Goal: Information Seeking & Learning: Learn about a topic

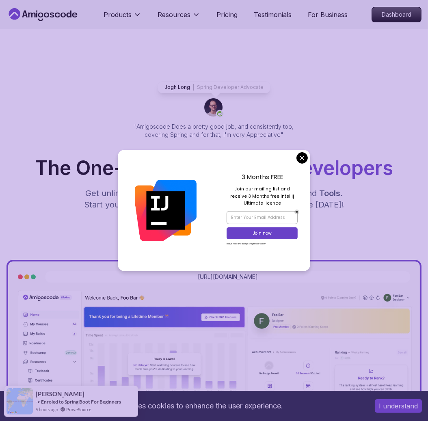
click at [307, 162] on div "3 Months FREE Join our mailing list and receive 3 Months free Intellij Ultimate…" at bounding box center [262, 210] width 96 height 121
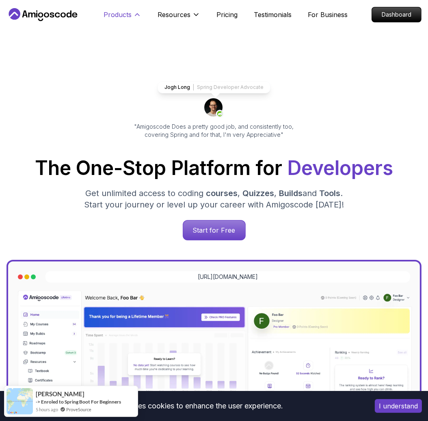
click at [127, 16] on p "Products" at bounding box center [118, 15] width 28 height 10
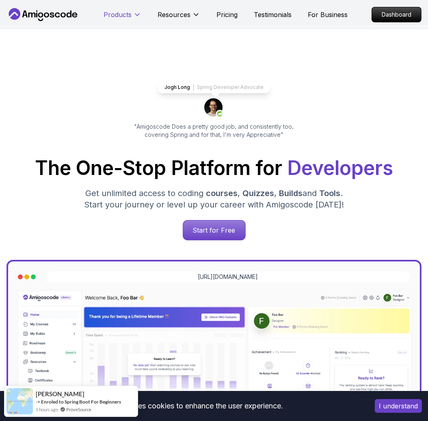
click at [132, 18] on button "Products" at bounding box center [123, 18] width 38 height 16
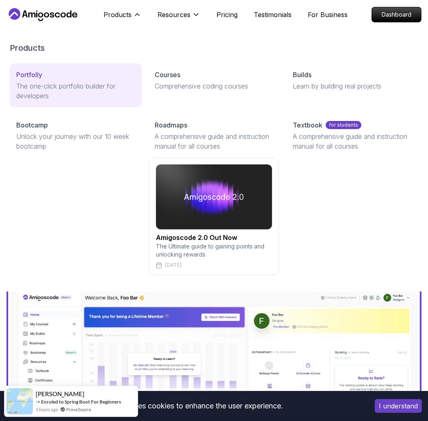
click at [69, 79] on div "Portfolly" at bounding box center [75, 75] width 119 height 10
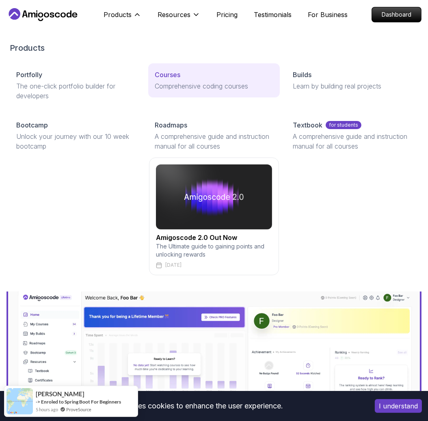
click at [180, 85] on p "Comprehensive coding courses" at bounding box center [214, 86] width 119 height 10
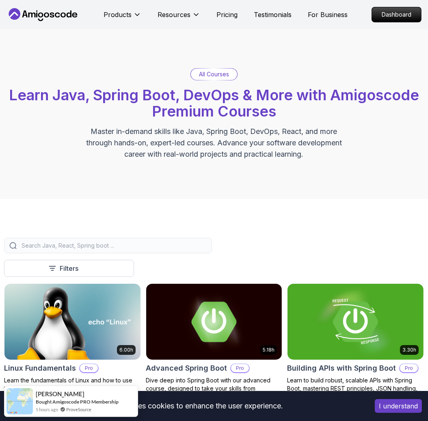
click at [140, 244] on input "search" at bounding box center [113, 246] width 187 height 8
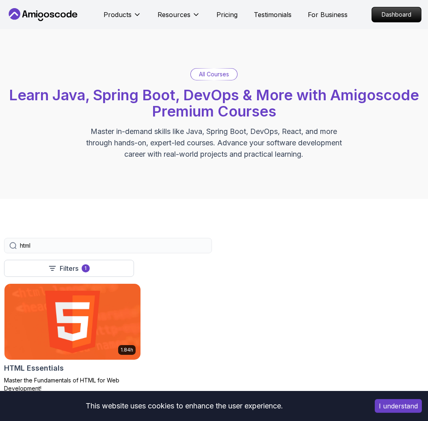
type input "html"
click at [118, 326] on img at bounding box center [72, 322] width 143 height 80
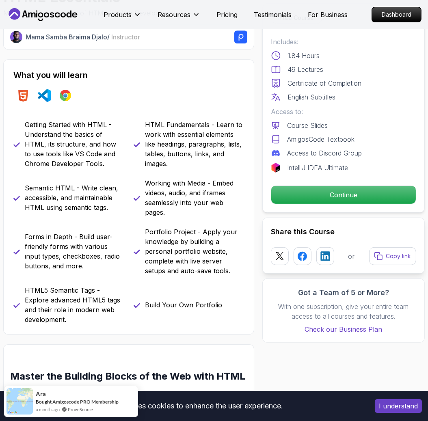
scroll to position [218, 0]
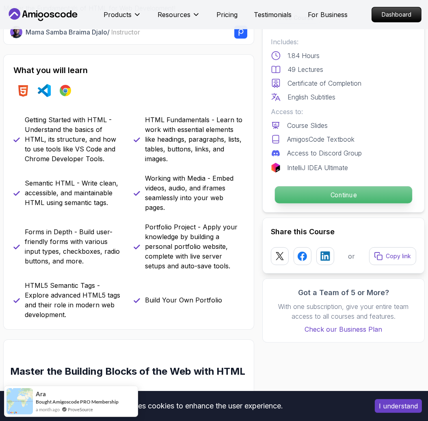
click at [311, 191] on p "Continue" at bounding box center [343, 194] width 137 height 17
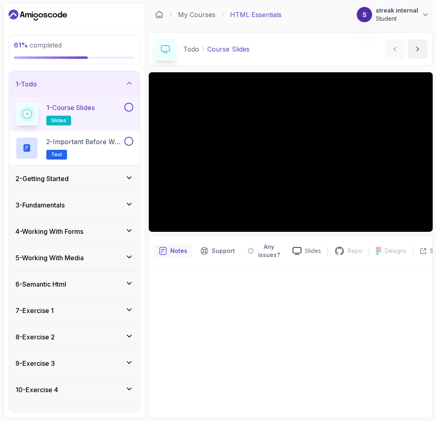
scroll to position [17, 0]
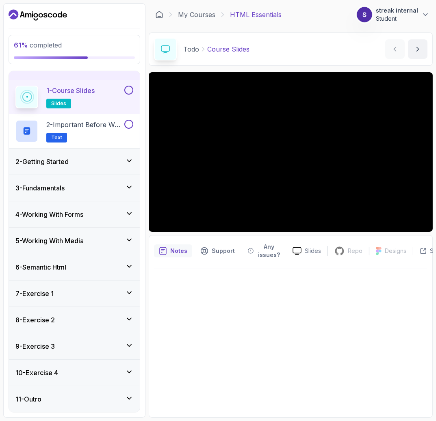
click at [71, 260] on div "6 - Semantic Html" at bounding box center [74, 267] width 131 height 26
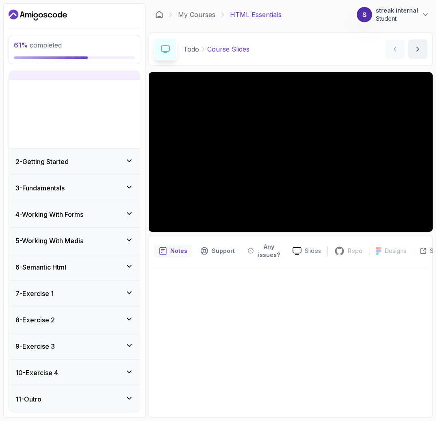
scroll to position [0, 0]
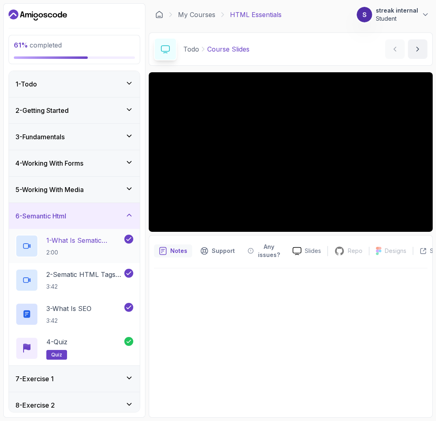
click at [69, 250] on p "2:00" at bounding box center [84, 252] width 76 height 8
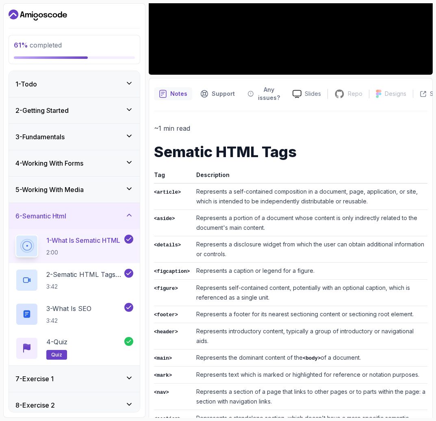
scroll to position [214, 0]
